Goal: Task Accomplishment & Management: Manage account settings

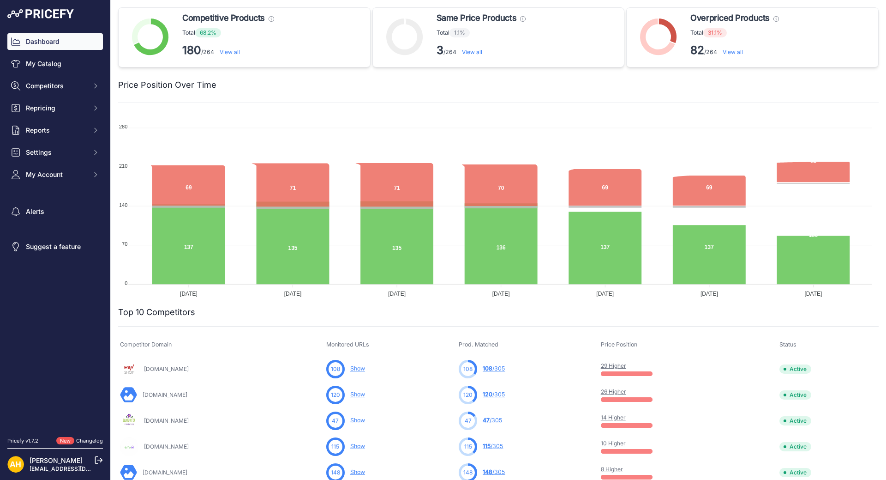
click at [734, 52] on link "View all" at bounding box center [733, 51] width 20 height 7
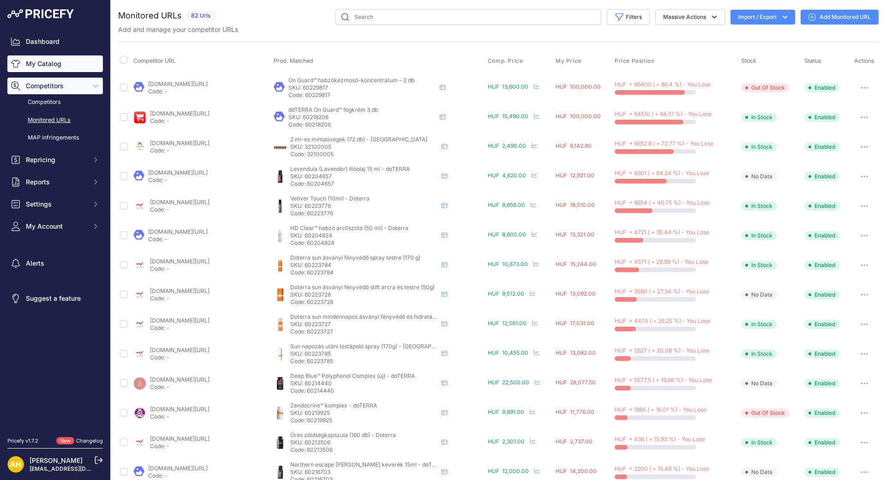
click at [41, 64] on link "My Catalog" at bounding box center [55, 63] width 96 height 17
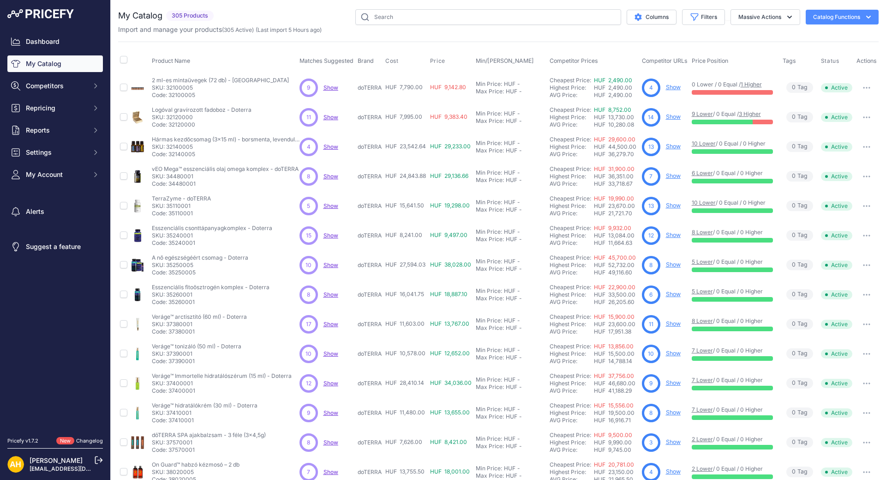
click at [672, 61] on span "Competitor URLs" at bounding box center [665, 60] width 46 height 7
click at [699, 16] on button "Filters" at bounding box center [703, 17] width 43 height 16
click at [753, 35] on div "My Catalog 305 Products" at bounding box center [498, 277] width 761 height 536
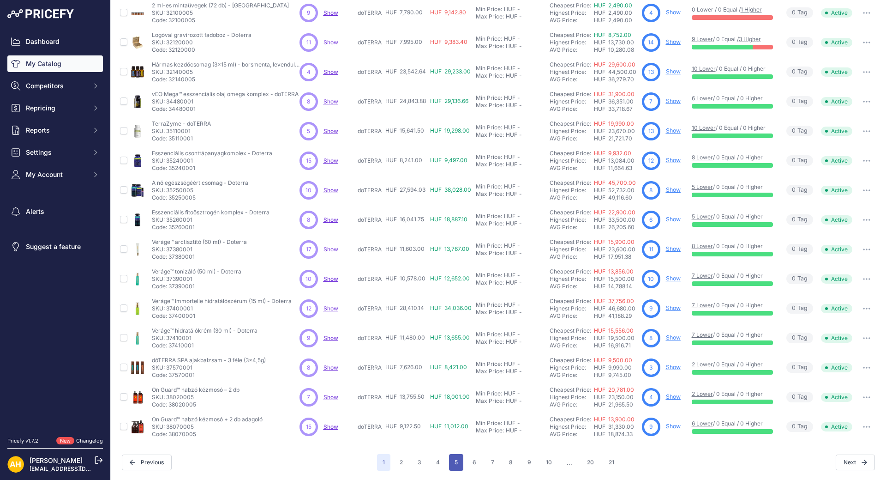
click at [451, 460] on button "5" at bounding box center [456, 462] width 14 height 17
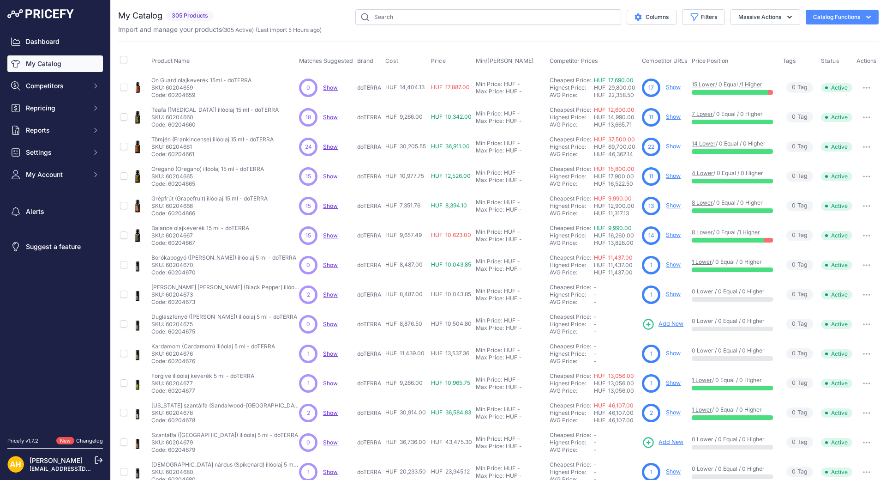
scroll to position [75, 0]
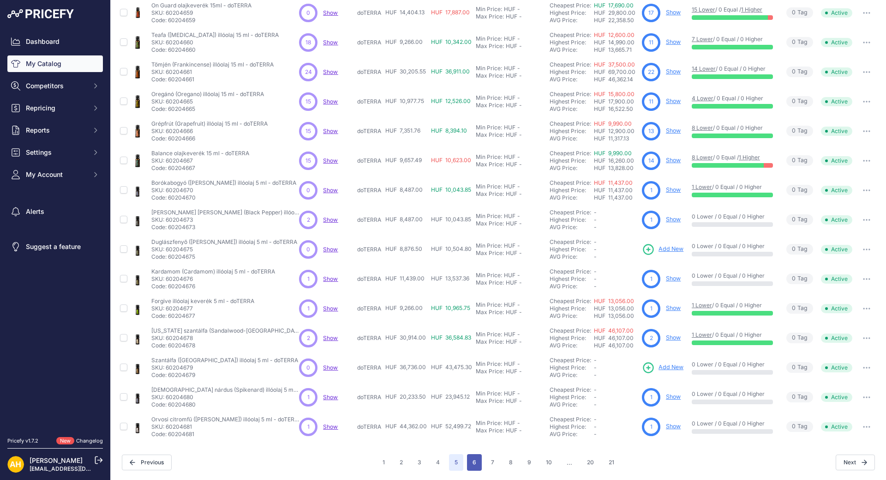
click at [468, 465] on button "6" at bounding box center [474, 462] width 15 height 17
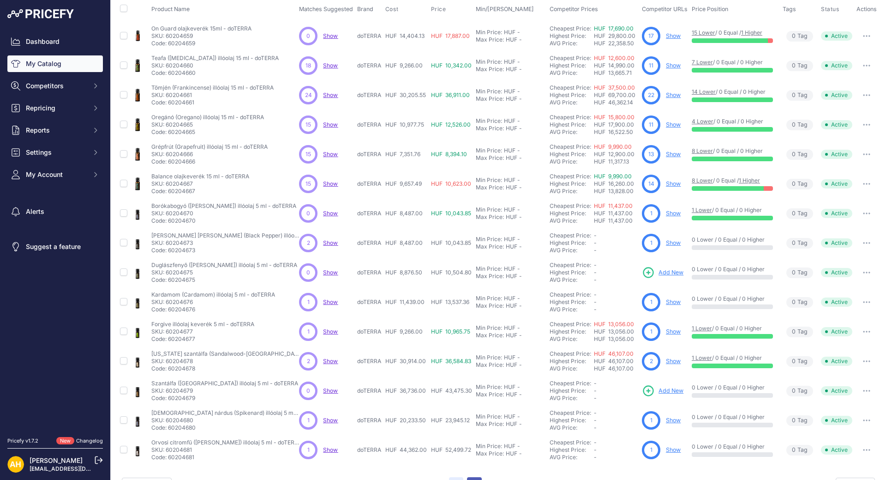
scroll to position [98, 0]
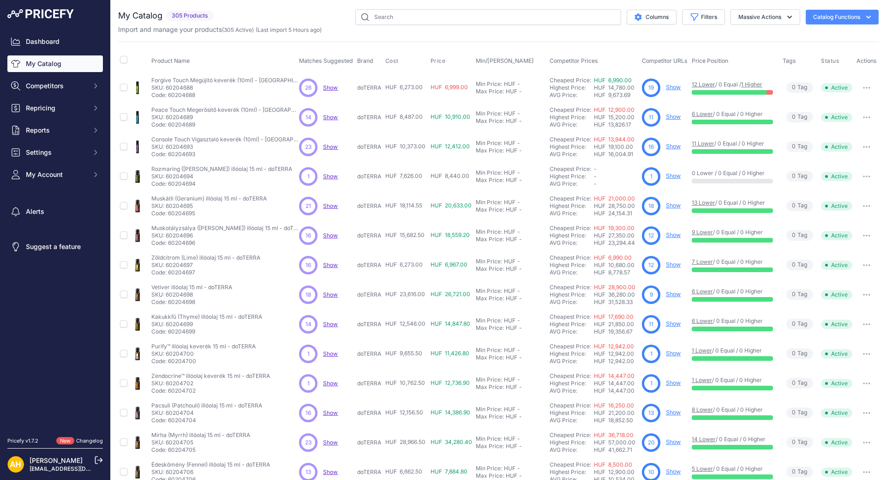
scroll to position [75, 0]
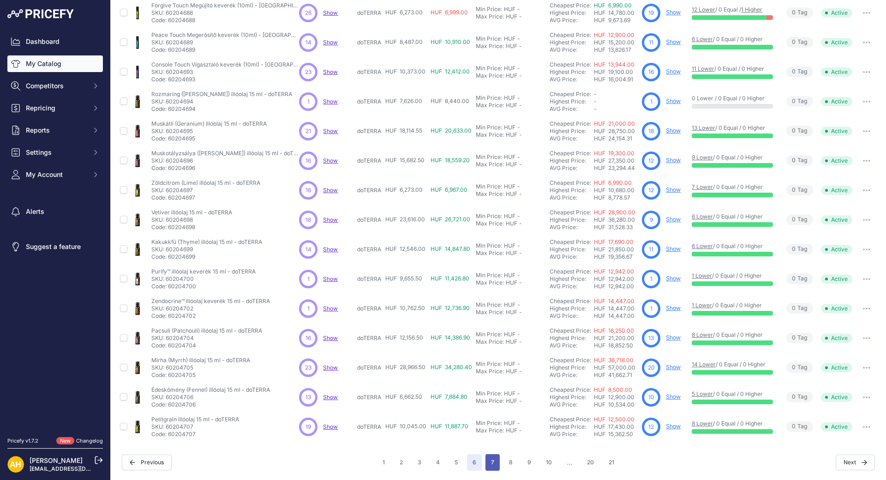
click at [487, 460] on button "7" at bounding box center [493, 462] width 14 height 17
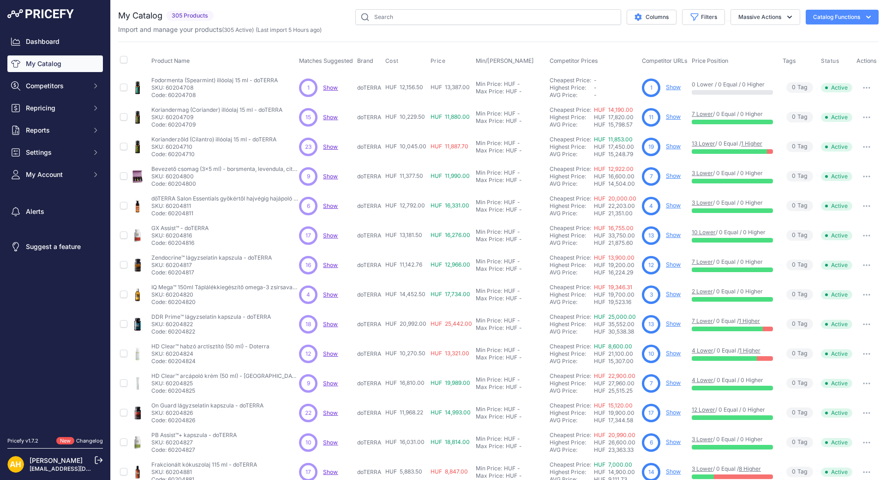
click at [674, 87] on link "Show" at bounding box center [673, 87] width 15 height 7
click at [864, 90] on button "button" at bounding box center [867, 87] width 18 height 13
click at [266, 10] on div "Columns Filters Status All Status Only Enabled Only Disabled" at bounding box center [548, 17] width 662 height 16
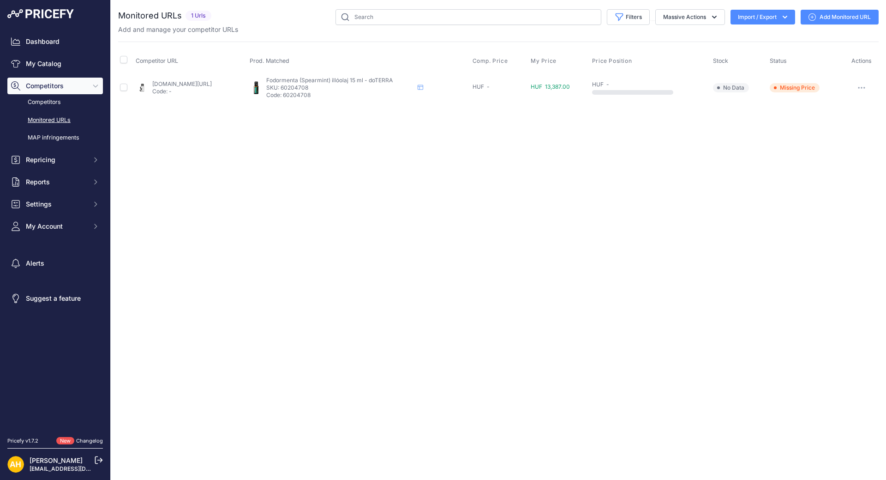
click at [835, 18] on link "Add Monitored URL" at bounding box center [840, 17] width 78 height 15
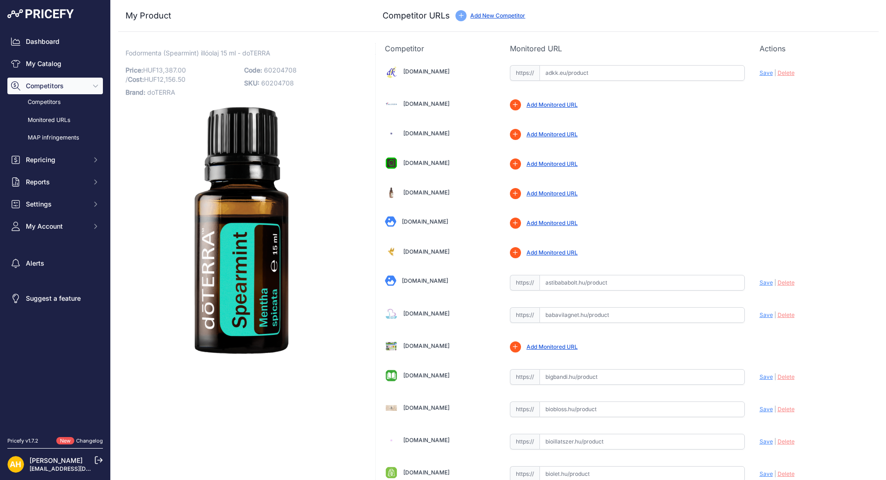
click at [490, 17] on link "Add New Competitor" at bounding box center [497, 15] width 55 height 7
click at [38, 119] on link "Monitored URLs" at bounding box center [55, 120] width 96 height 16
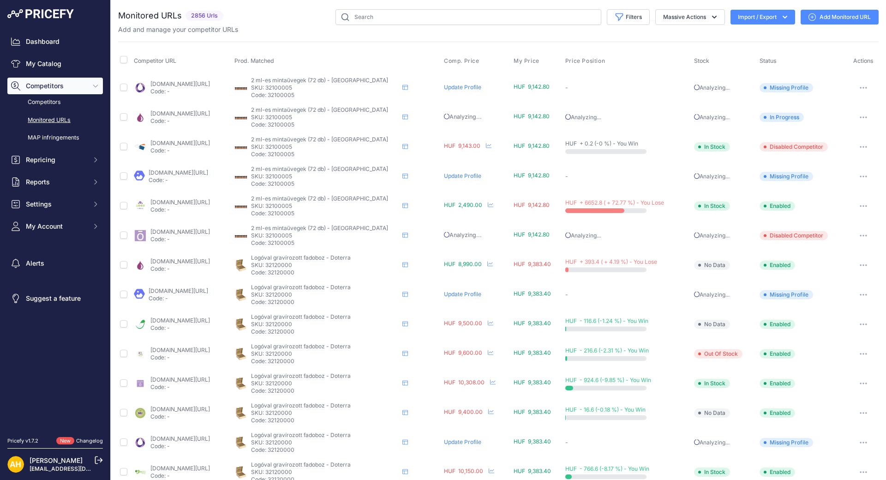
click at [778, 12] on button "Import / Export" at bounding box center [763, 17] width 65 height 15
click at [749, 54] on div "Export" at bounding box center [762, 53] width 74 height 17
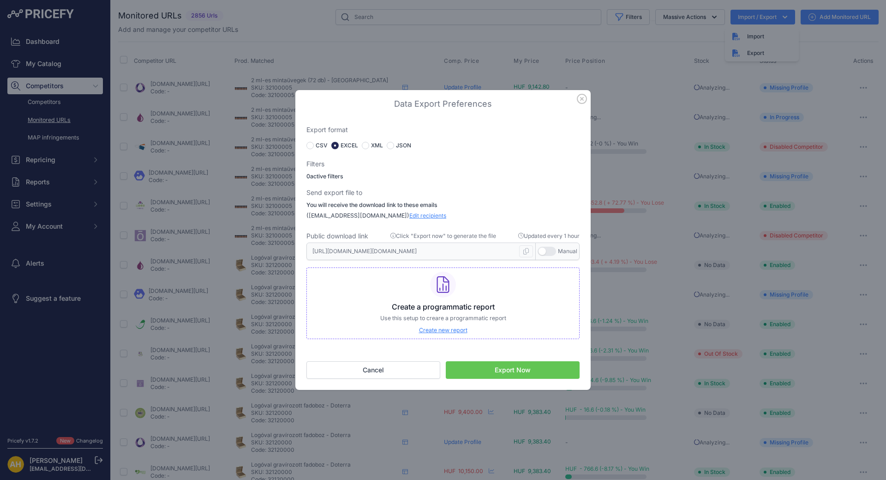
click at [541, 249] on button "button" at bounding box center [547, 251] width 18 height 9
click at [538, 252] on button "button" at bounding box center [533, 251] width 18 height 9
click at [491, 367] on button "Export Now" at bounding box center [513, 370] width 134 height 18
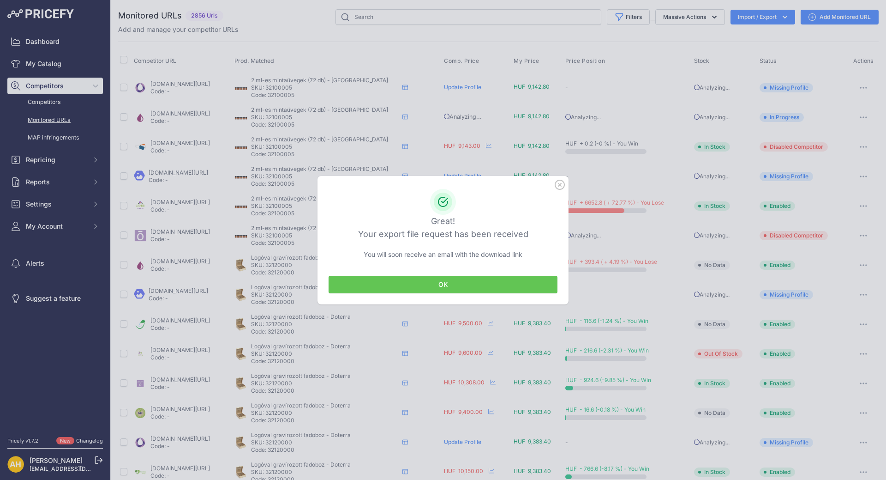
click at [444, 283] on button "OK" at bounding box center [443, 285] width 229 height 18
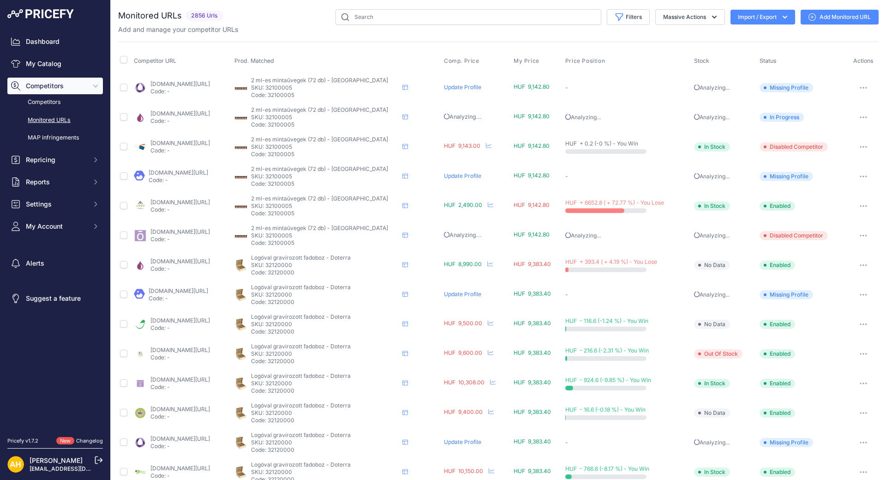
click at [763, 18] on button "Import / Export" at bounding box center [763, 17] width 65 height 15
click at [762, 39] on div "Import" at bounding box center [762, 36] width 74 height 17
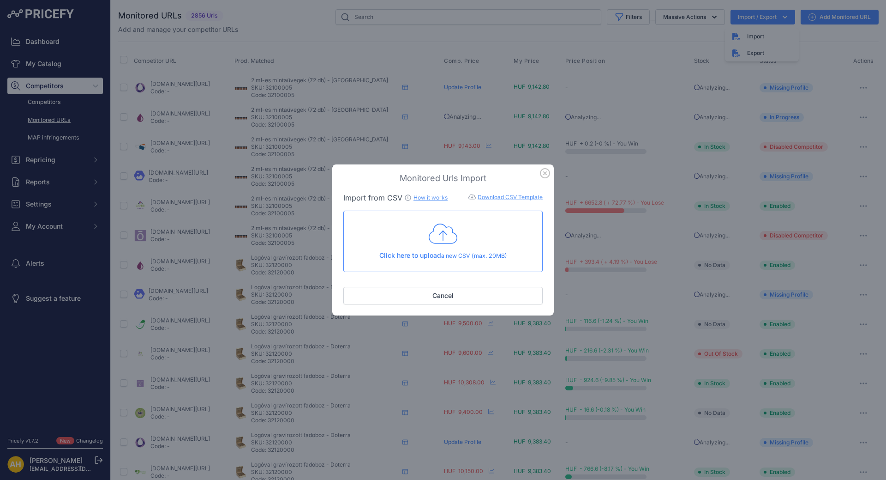
click at [544, 174] on icon "button" at bounding box center [545, 173] width 9 height 9
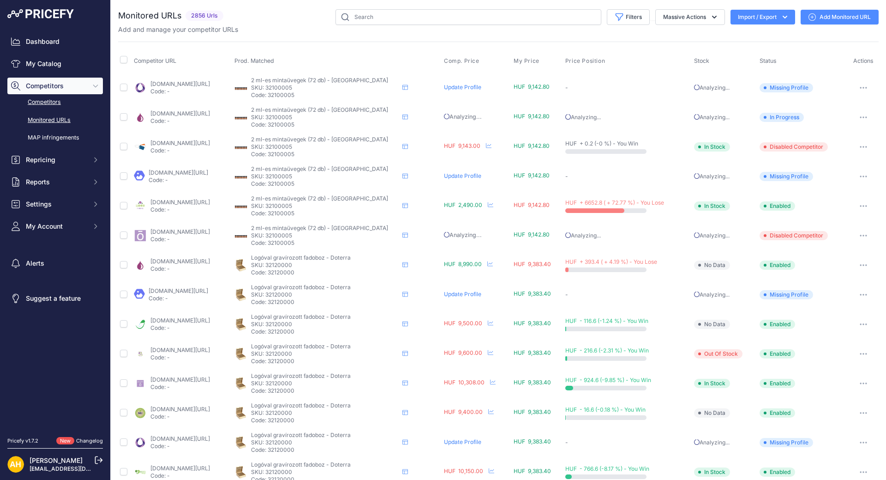
click at [55, 102] on link "Competitors" at bounding box center [55, 102] width 96 height 16
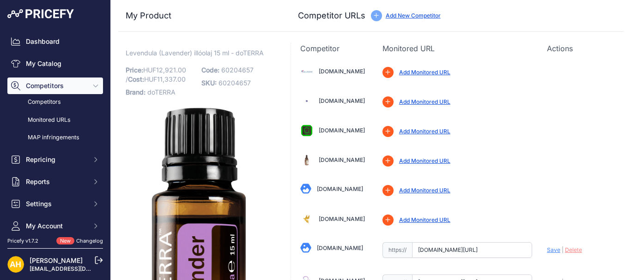
scroll to position [533, 0]
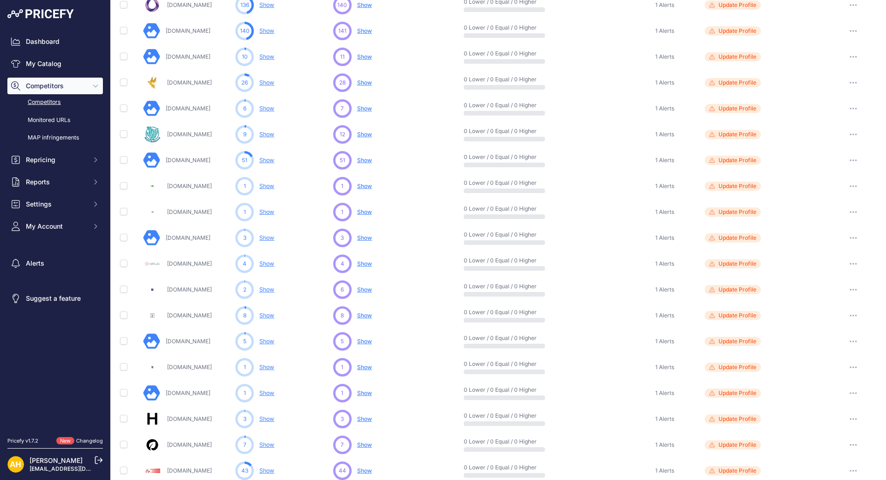
scroll to position [299, 0]
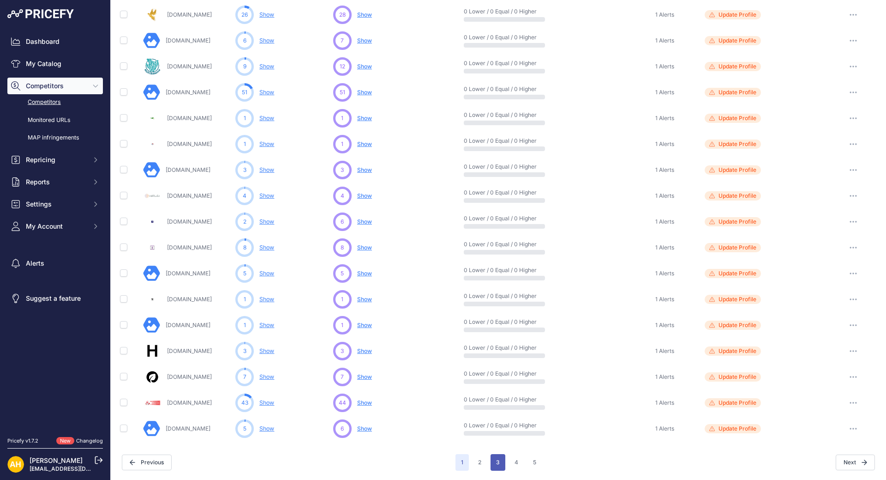
click at [499, 462] on button "3" at bounding box center [498, 462] width 15 height 17
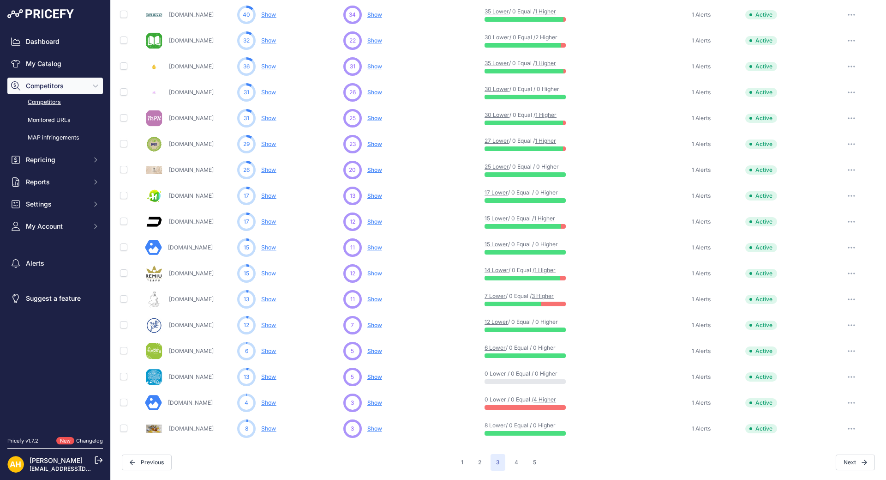
scroll to position [299, 0]
